Goal: Communication & Community: Ask a question

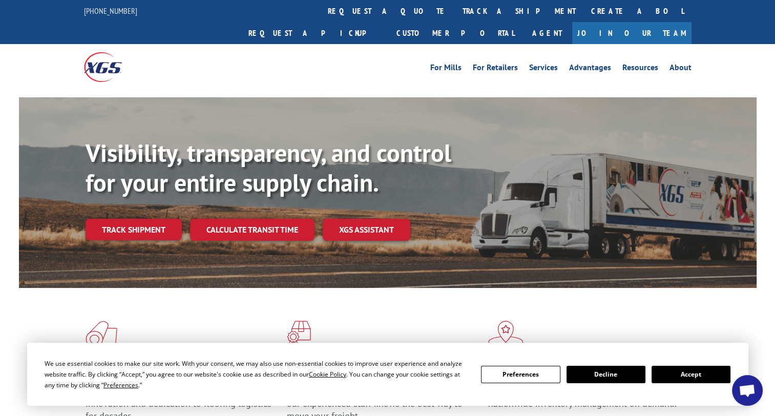
click at [698, 379] on button "Accept" at bounding box center [690, 374] width 79 height 17
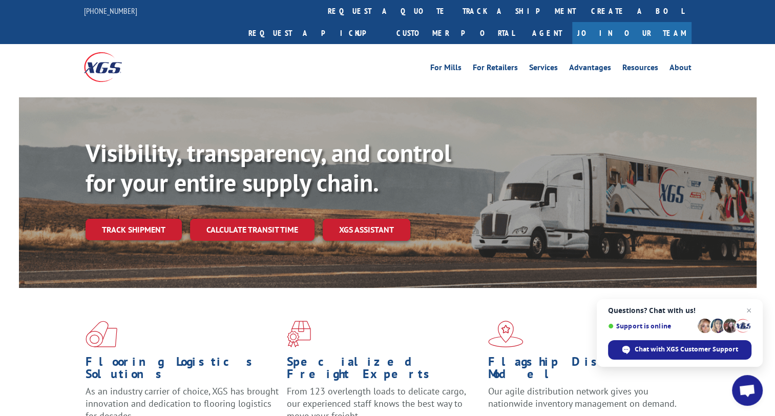
click at [127, 221] on div "Visibility, transparency, and control for your entire supply chain. Track shipm…" at bounding box center [420, 209] width 671 height 143
click at [115, 219] on link "Track shipment" at bounding box center [133, 230] width 96 height 22
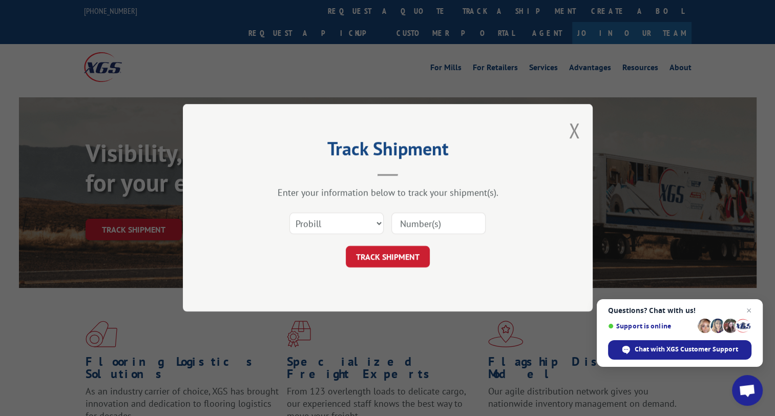
click at [426, 212] on div at bounding box center [438, 224] width 94 height 24
drag, startPoint x: 422, startPoint y: 221, endPoint x: 426, endPoint y: 211, distance: 10.4
click at [426, 212] on div at bounding box center [438, 224] width 94 height 24
click at [425, 224] on input at bounding box center [438, 224] width 94 height 22
type input "17589926"
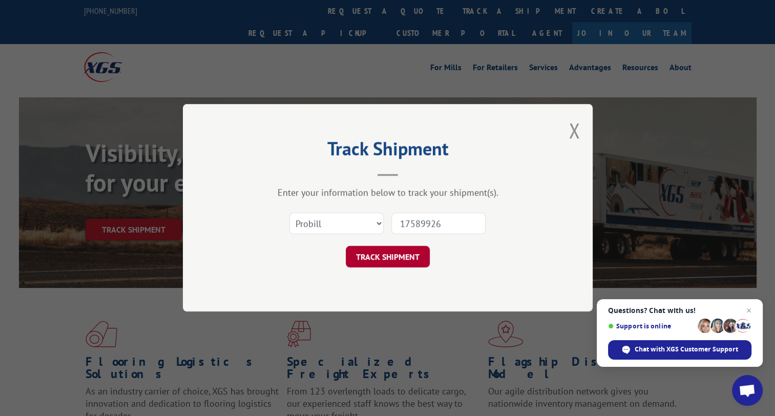
click at [406, 262] on button "TRACK SHIPMENT" at bounding box center [388, 257] width 84 height 22
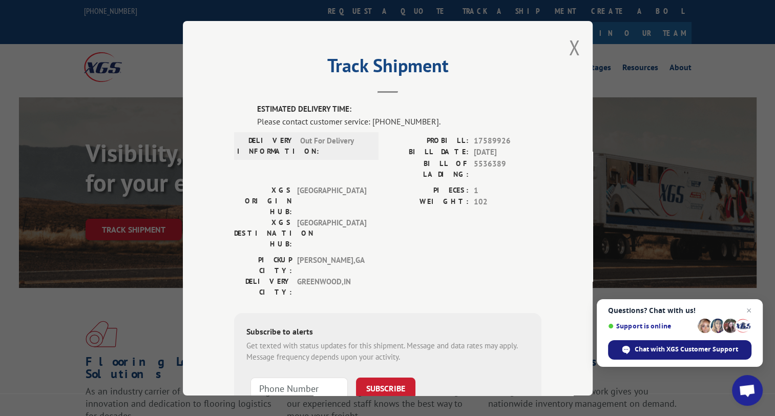
click at [678, 349] on span "Chat with XGS Customer Support" at bounding box center [685, 349] width 103 height 9
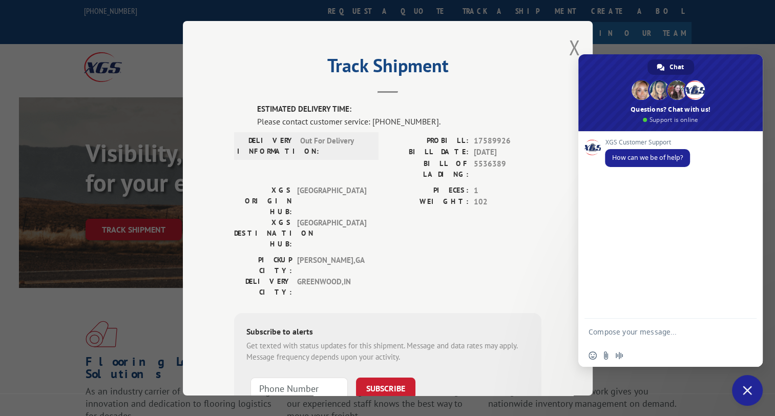
click at [651, 324] on textarea "Compose your message..." at bounding box center [659, 331] width 143 height 26
type textarea "i was supposed to get my package [DATE] and still havent gotten it"
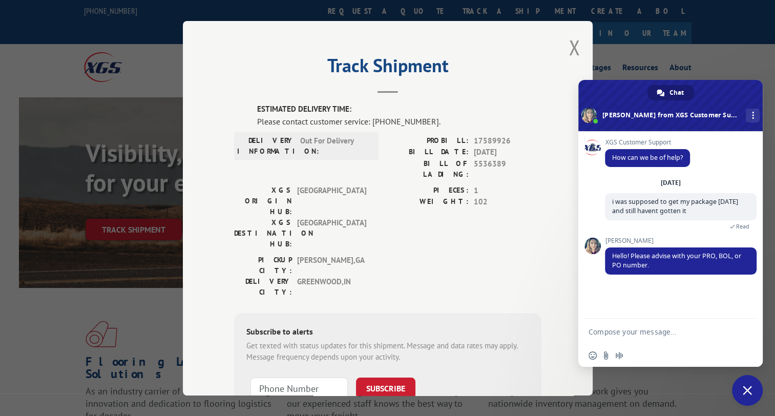
click at [682, 338] on textarea "Compose your message..." at bounding box center [659, 331] width 143 height 26
drag, startPoint x: 440, startPoint y: 139, endPoint x: 507, endPoint y: 142, distance: 67.1
click at [507, 142] on div "PROBILL: 17589926" at bounding box center [465, 141] width 154 height 12
click at [507, 142] on span "17589926" at bounding box center [508, 141] width 68 height 12
click at [424, 141] on label "PROBILL:" at bounding box center [428, 141] width 81 height 12
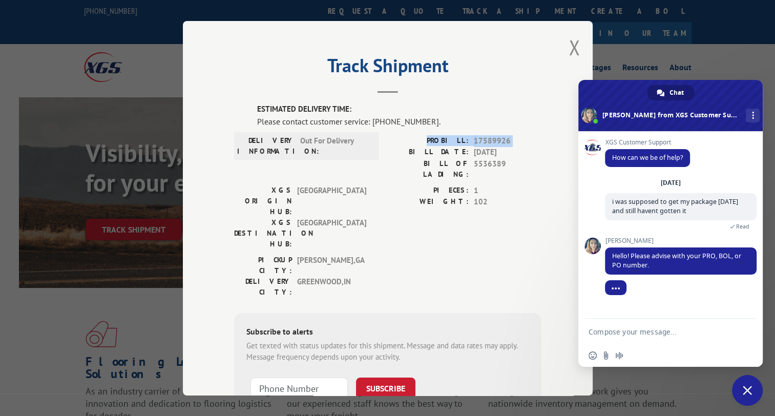
drag, startPoint x: 424, startPoint y: 141, endPoint x: 510, endPoint y: 137, distance: 86.1
click at [510, 137] on div "PROBILL: 17589926" at bounding box center [465, 141] width 154 height 12
copy div "PROBILL: 17589926"
click at [596, 332] on textarea "Compose your message..." at bounding box center [659, 331] width 143 height 26
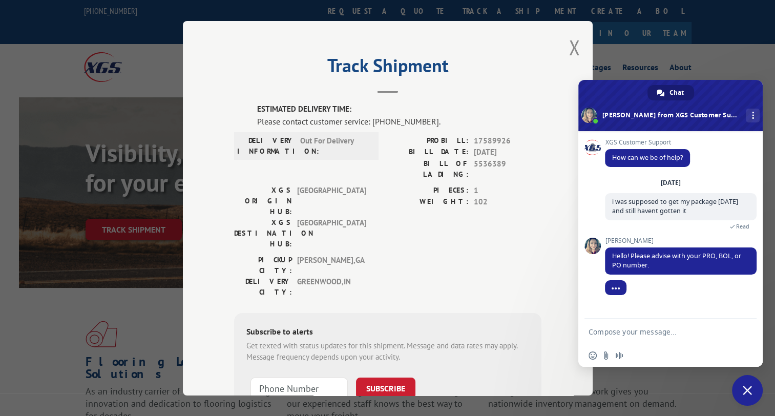
paste textarea "PROBILL: 17589926"
type textarea "PROBILL: 17589926"
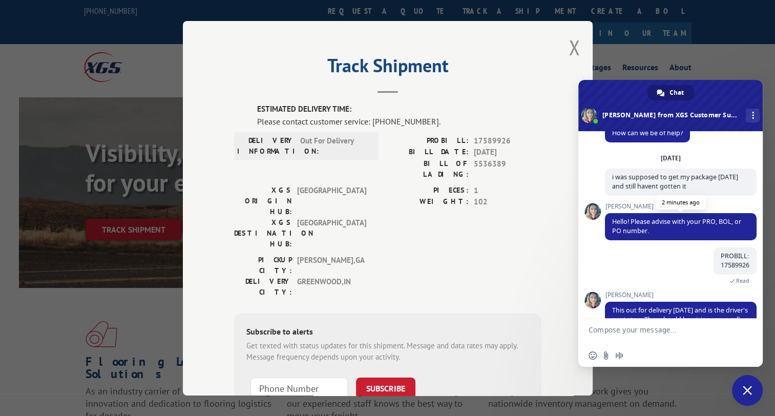
scroll to position [59, 0]
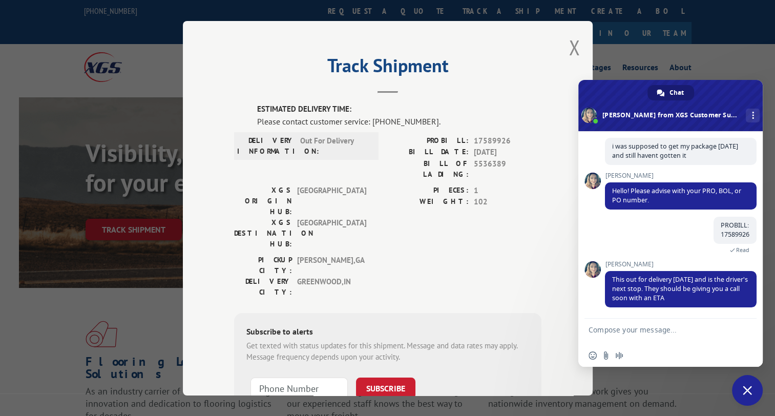
click at [627, 327] on textarea "Compose your message..." at bounding box center [659, 331] width 143 height 26
type textarea "okay"
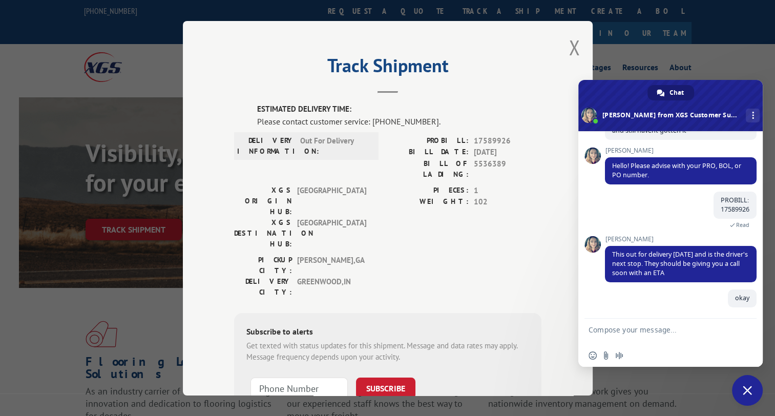
scroll to position [84, 0]
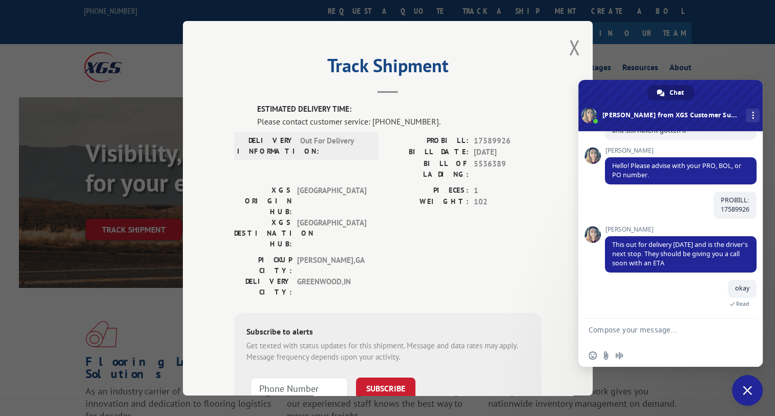
click at [651, 340] on textarea "Compose your message..." at bounding box center [659, 331] width 143 height 26
click at [628, 330] on textarea "Compose your message..." at bounding box center [659, 331] width 143 height 26
type textarea "any idea on the time frame?"
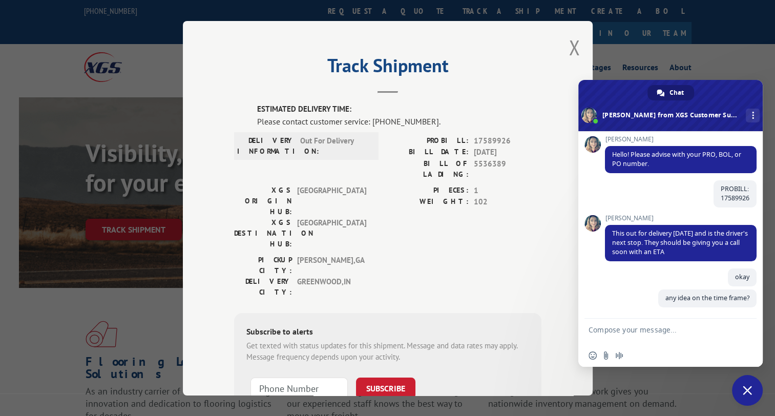
scroll to position [106, 0]
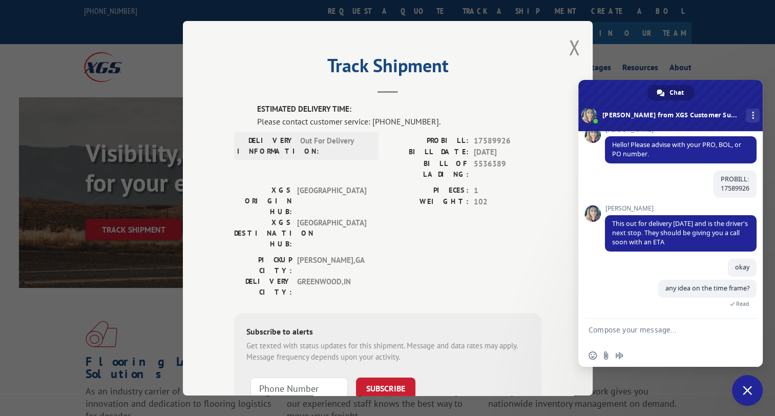
click at [665, 256] on div "[PERSON_NAME] This out for delivery [DATE] and is the driver's next stop. They …" at bounding box center [681, 232] width 152 height 54
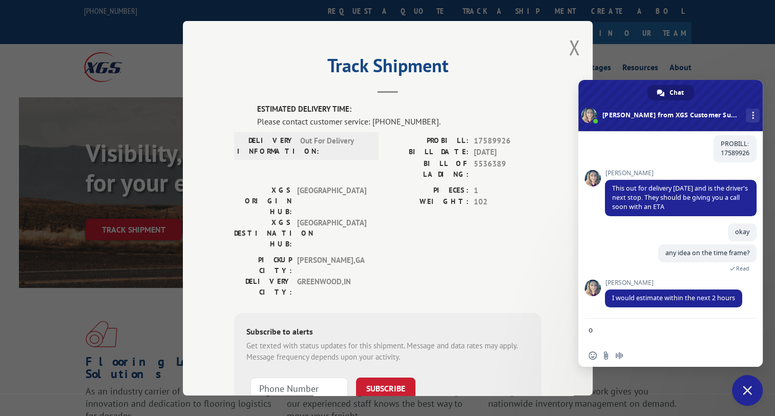
type textarea "ok"
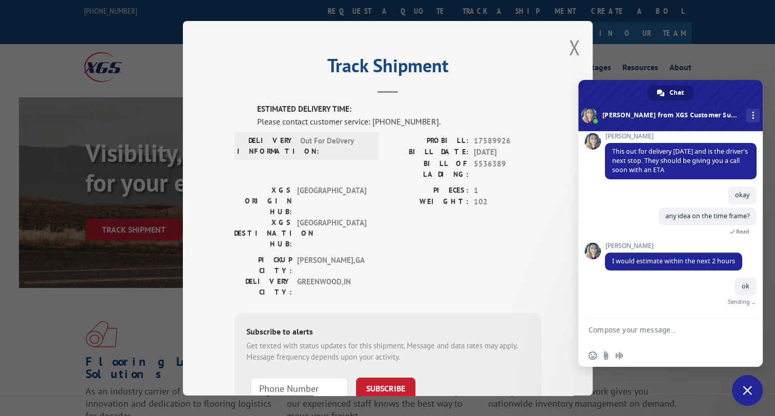
scroll to position [167, 0]
